Goal: Navigation & Orientation: Understand site structure

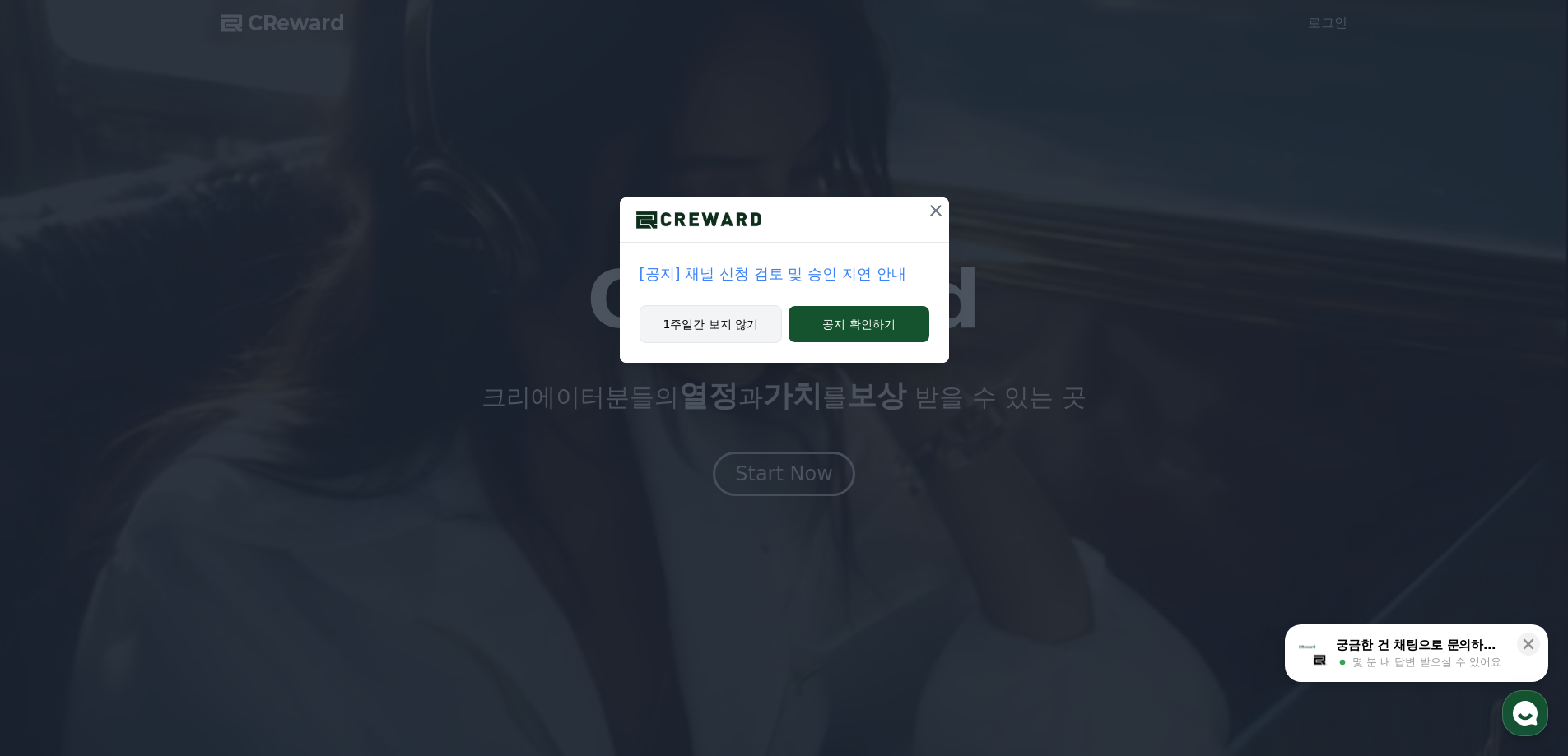
click at [722, 315] on button "1주일간 보지 않기" at bounding box center [711, 324] width 144 height 38
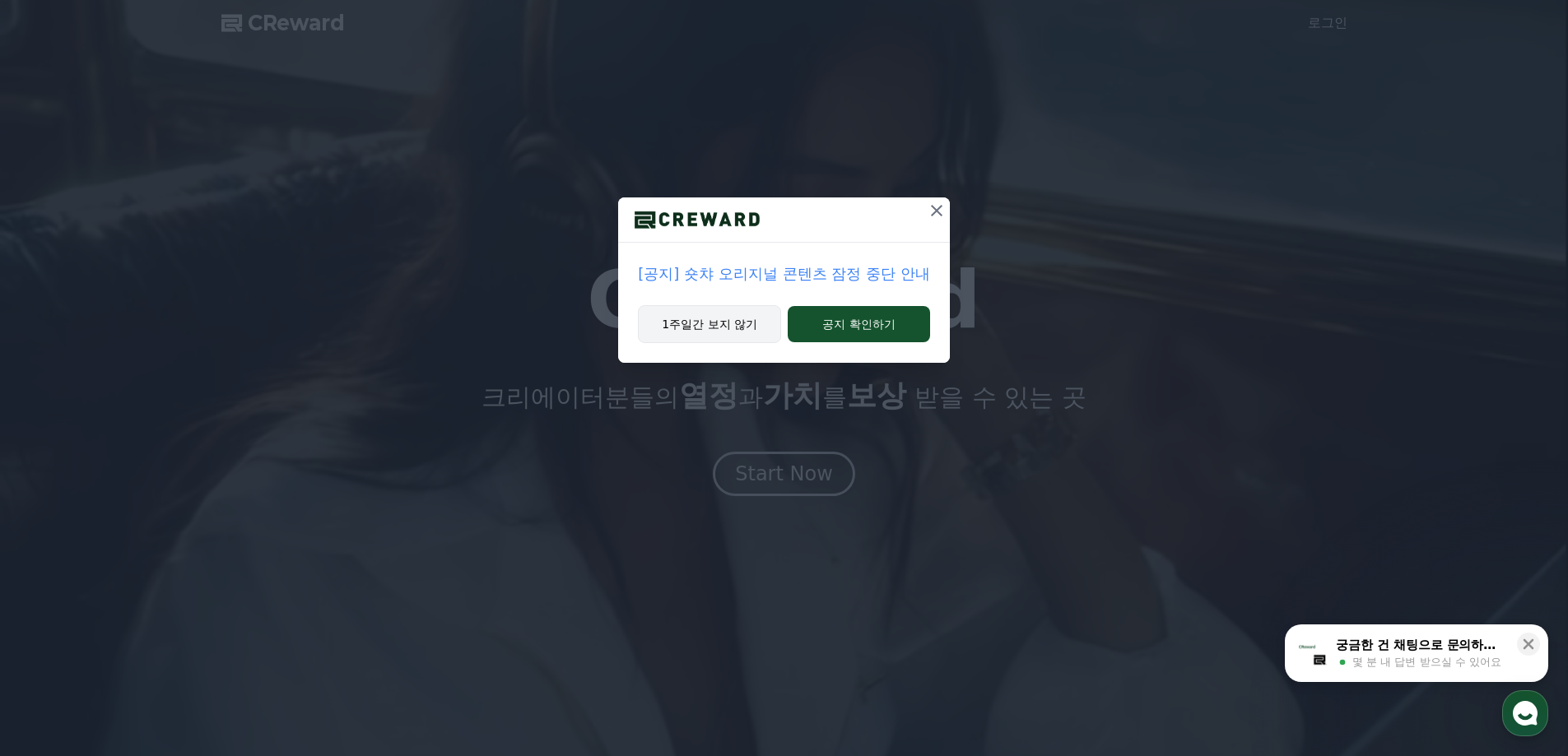
click at [722, 315] on button "1주일간 보지 않기" at bounding box center [710, 324] width 144 height 38
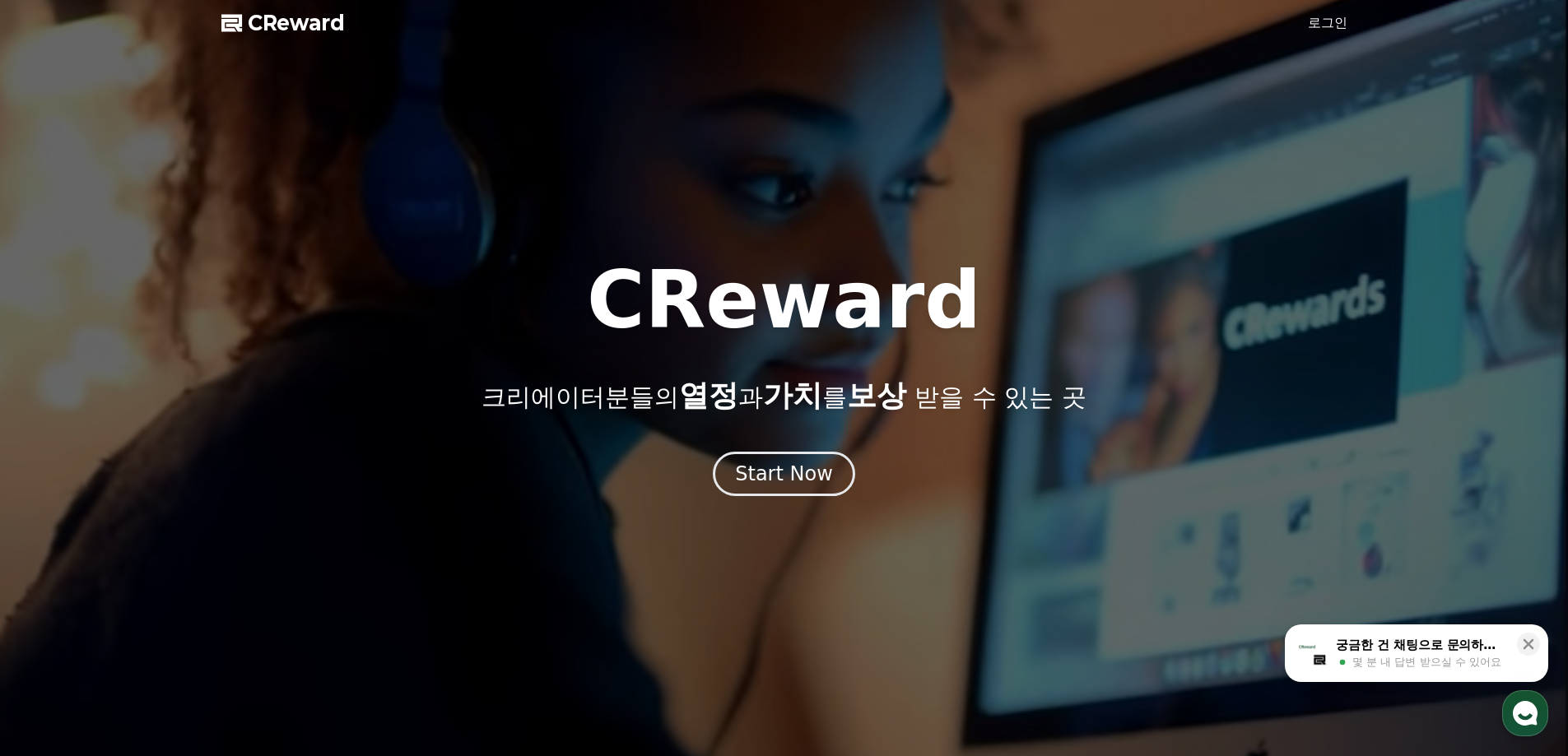
click at [283, 29] on span "CReward" at bounding box center [296, 23] width 97 height 26
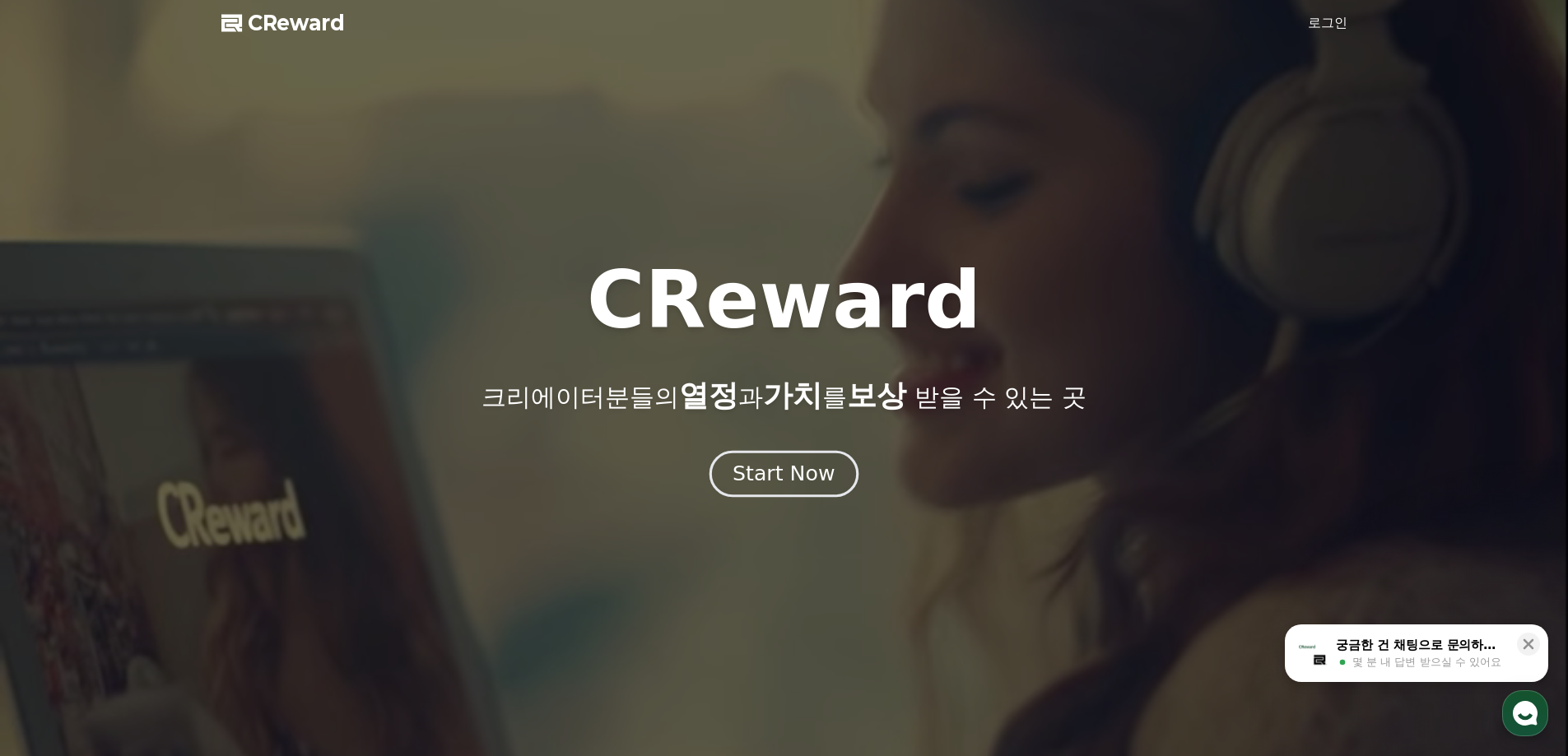
click at [807, 476] on div "Start Now" at bounding box center [784, 474] width 102 height 28
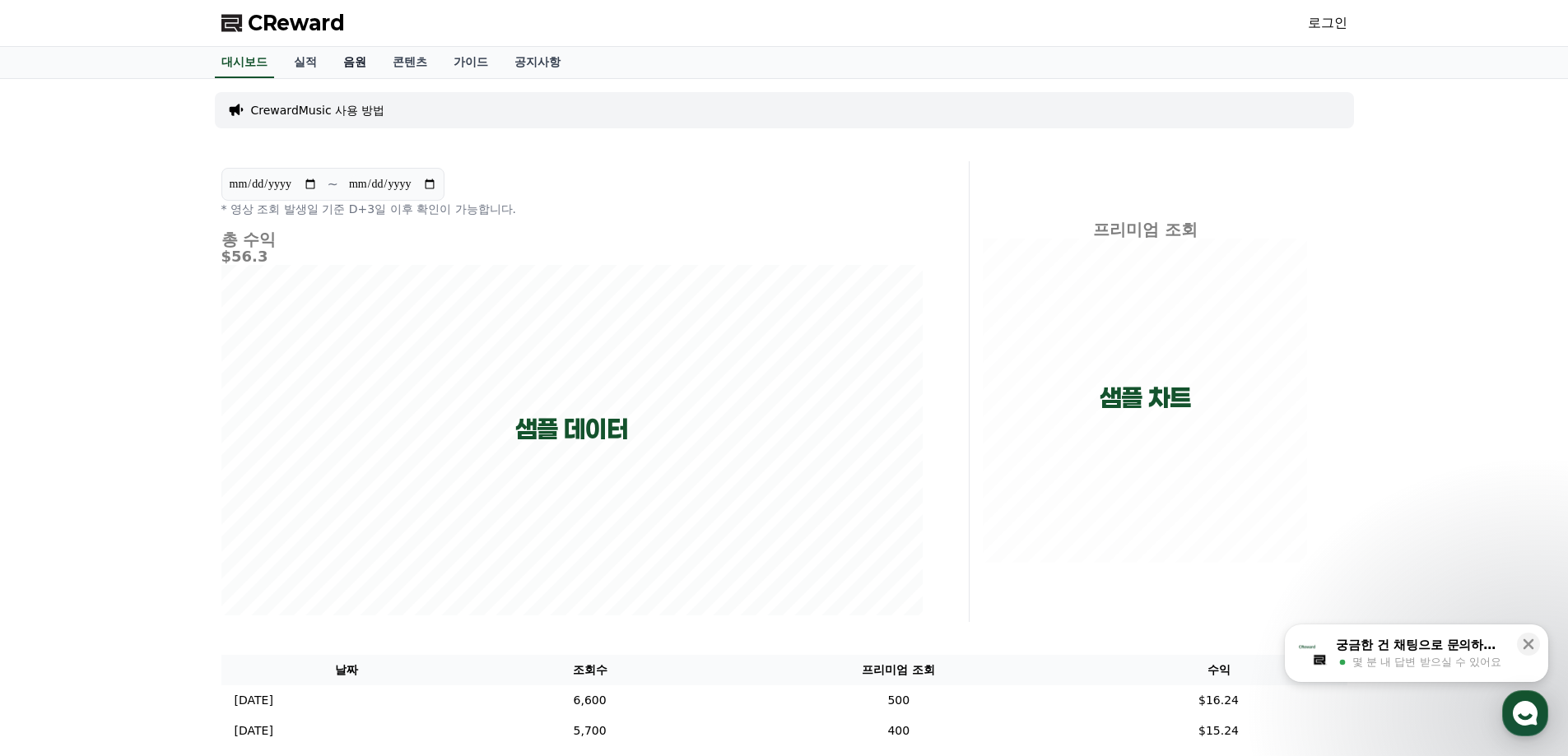
click at [348, 61] on link "음원" at bounding box center [355, 62] width 50 height 32
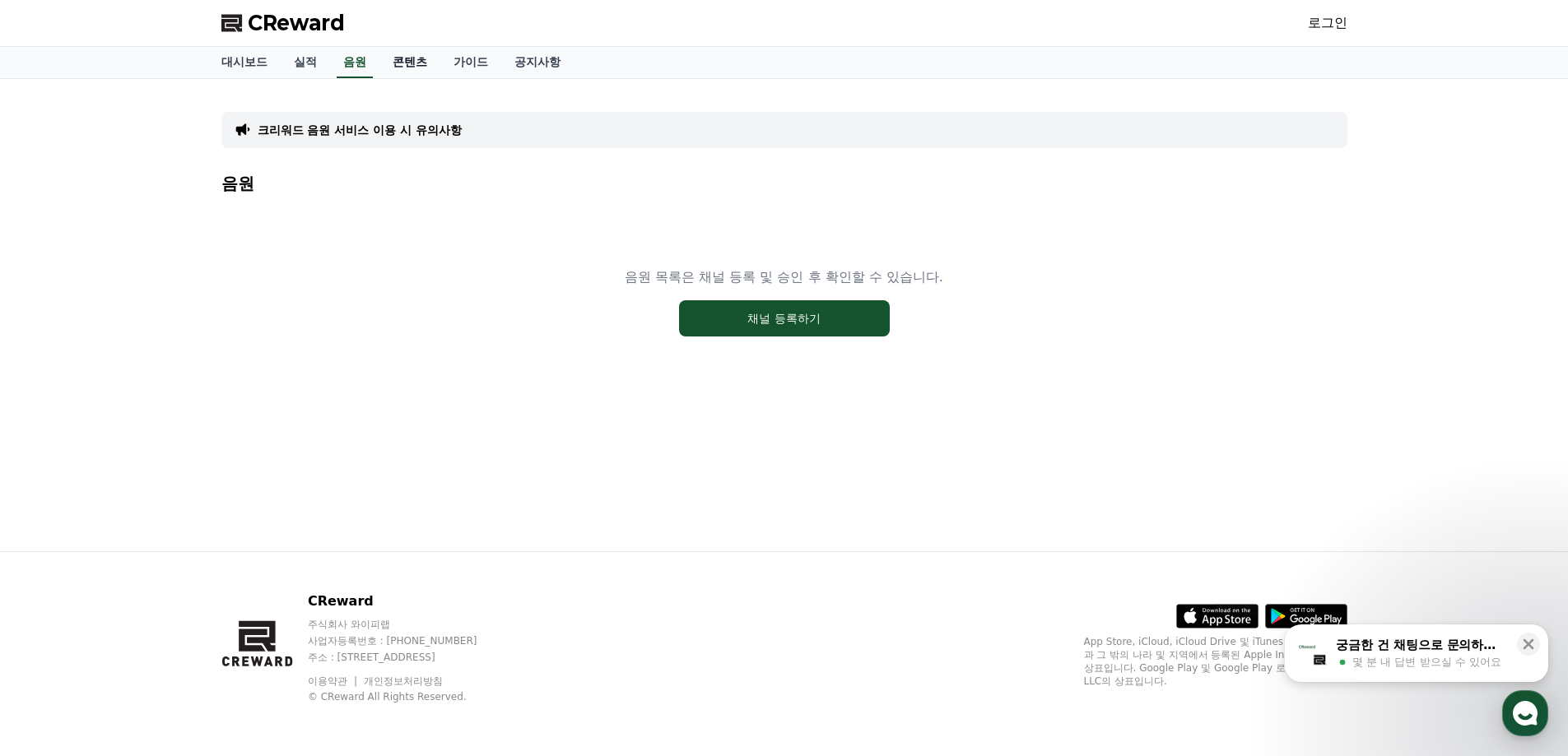
click at [406, 60] on link "콘텐츠" at bounding box center [409, 62] width 60 height 32
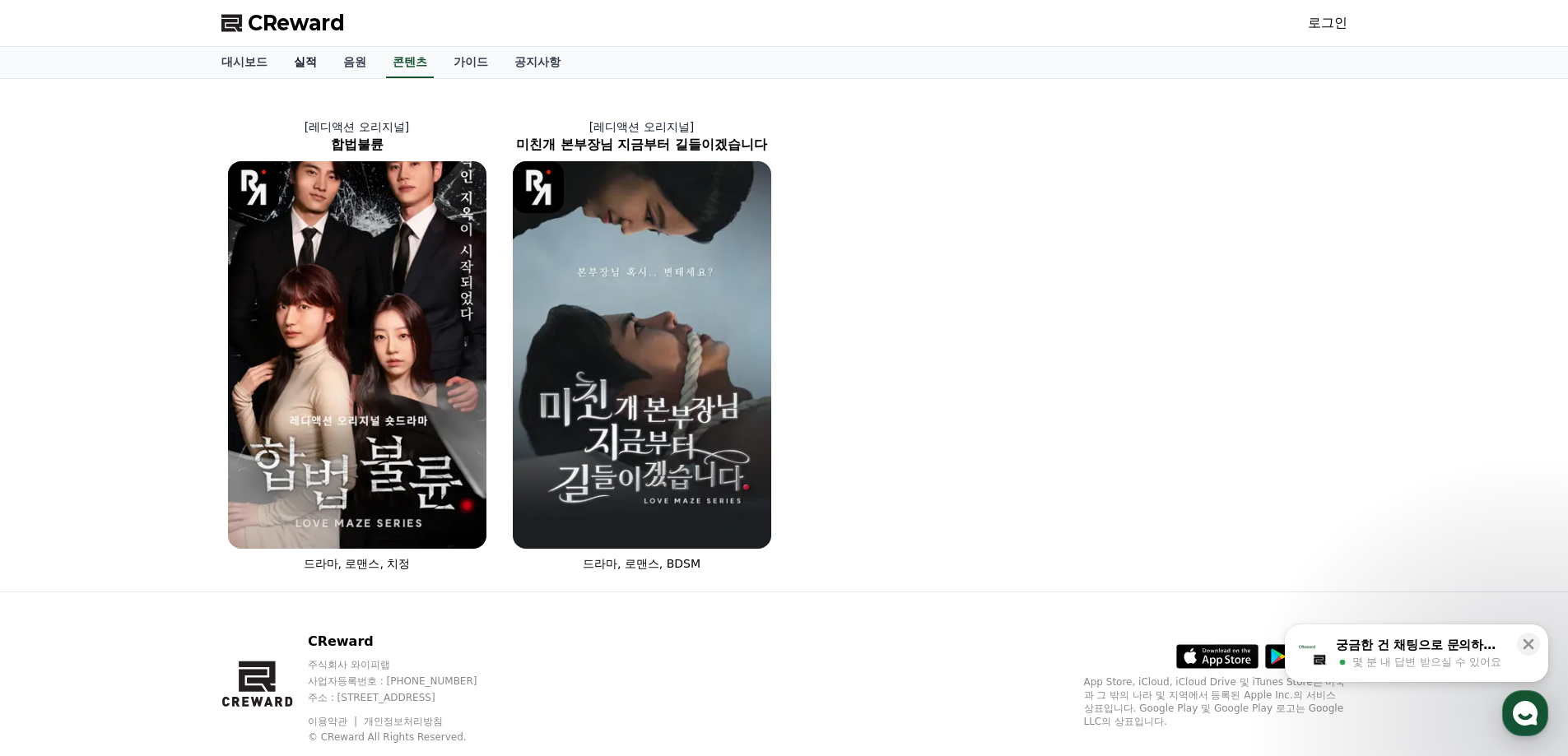
click at [315, 62] on link "실적" at bounding box center [305, 62] width 50 height 32
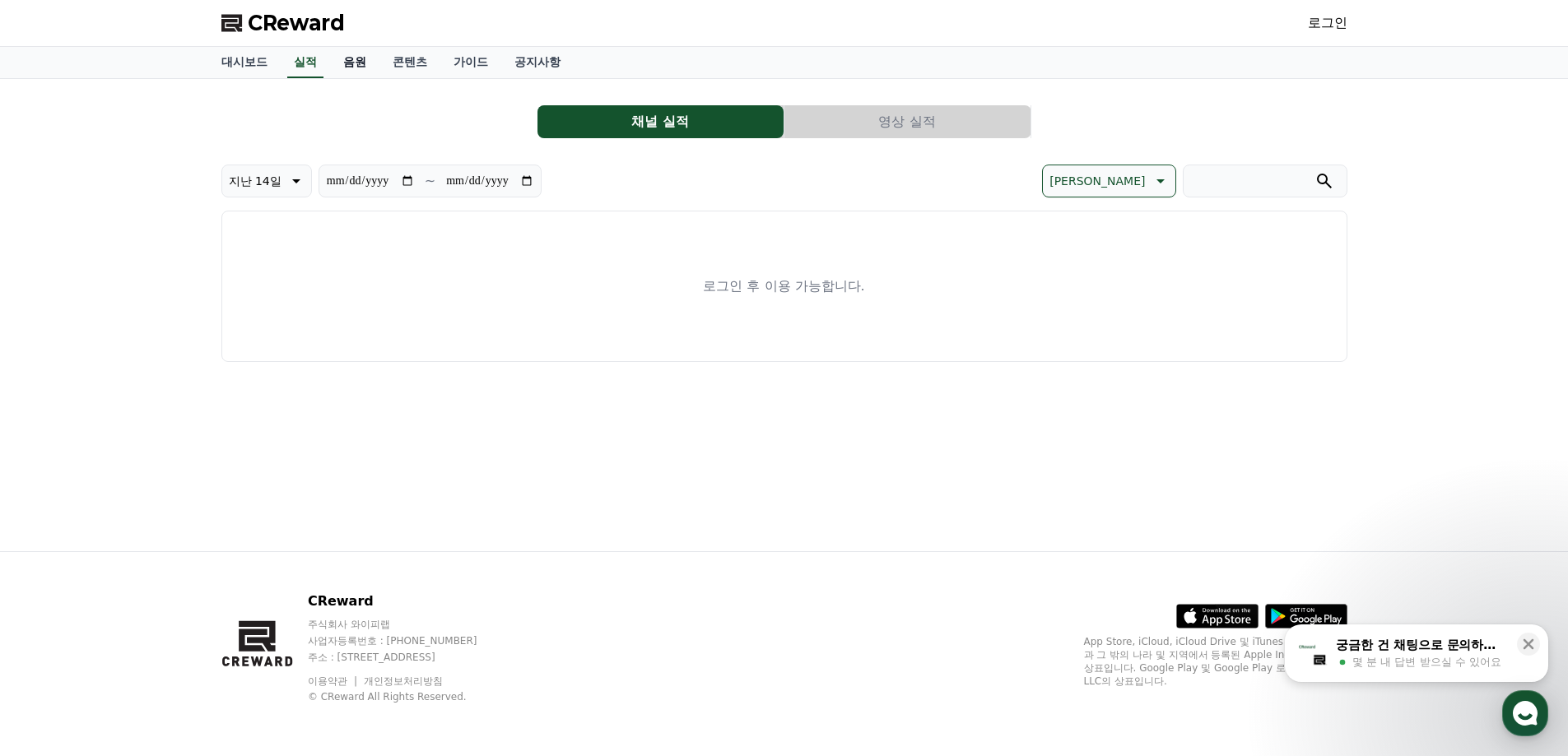
click at [345, 67] on link "음원" at bounding box center [355, 62] width 50 height 32
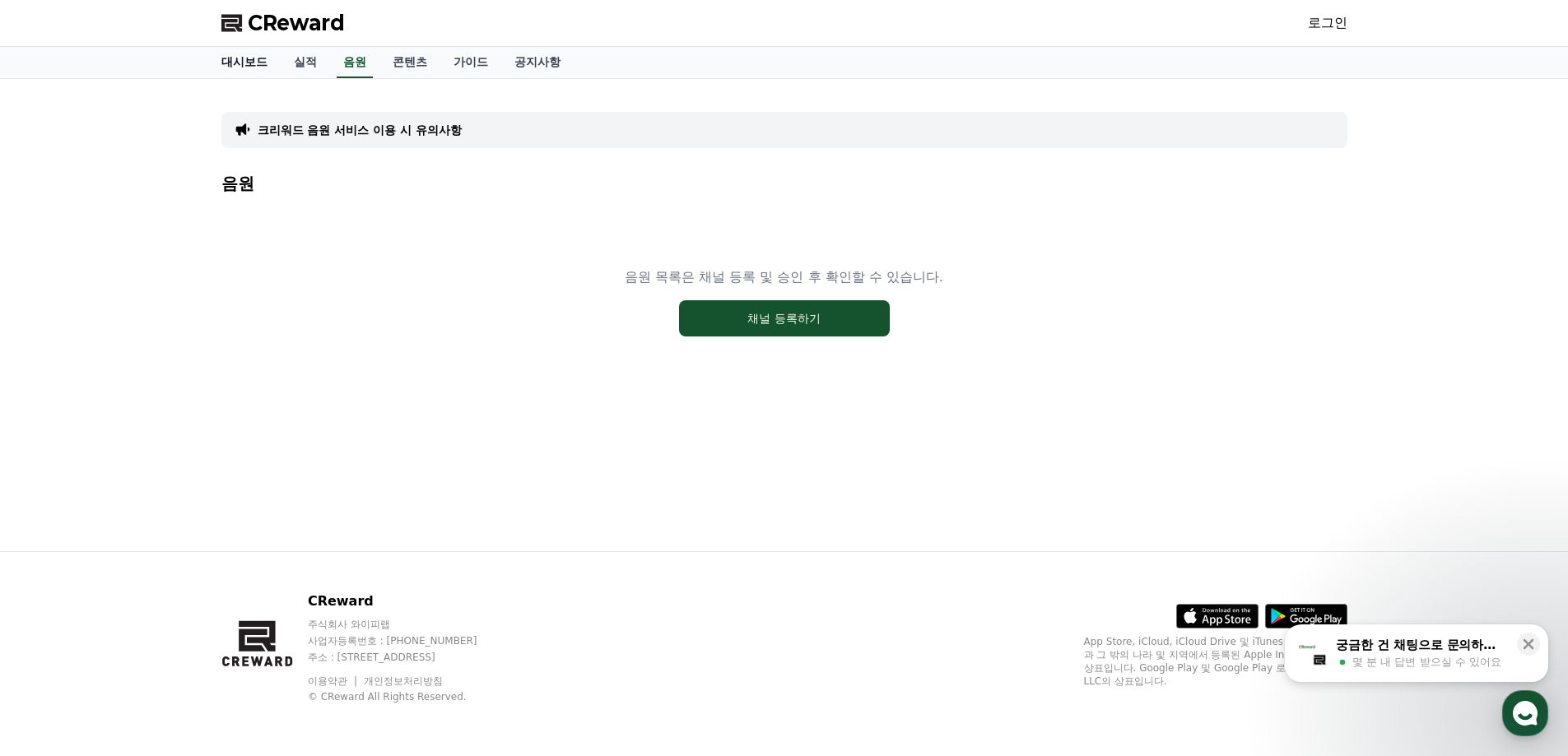
click at [237, 69] on link "대시보드" at bounding box center [245, 62] width 72 height 32
